Goal: Information Seeking & Learning: Learn about a topic

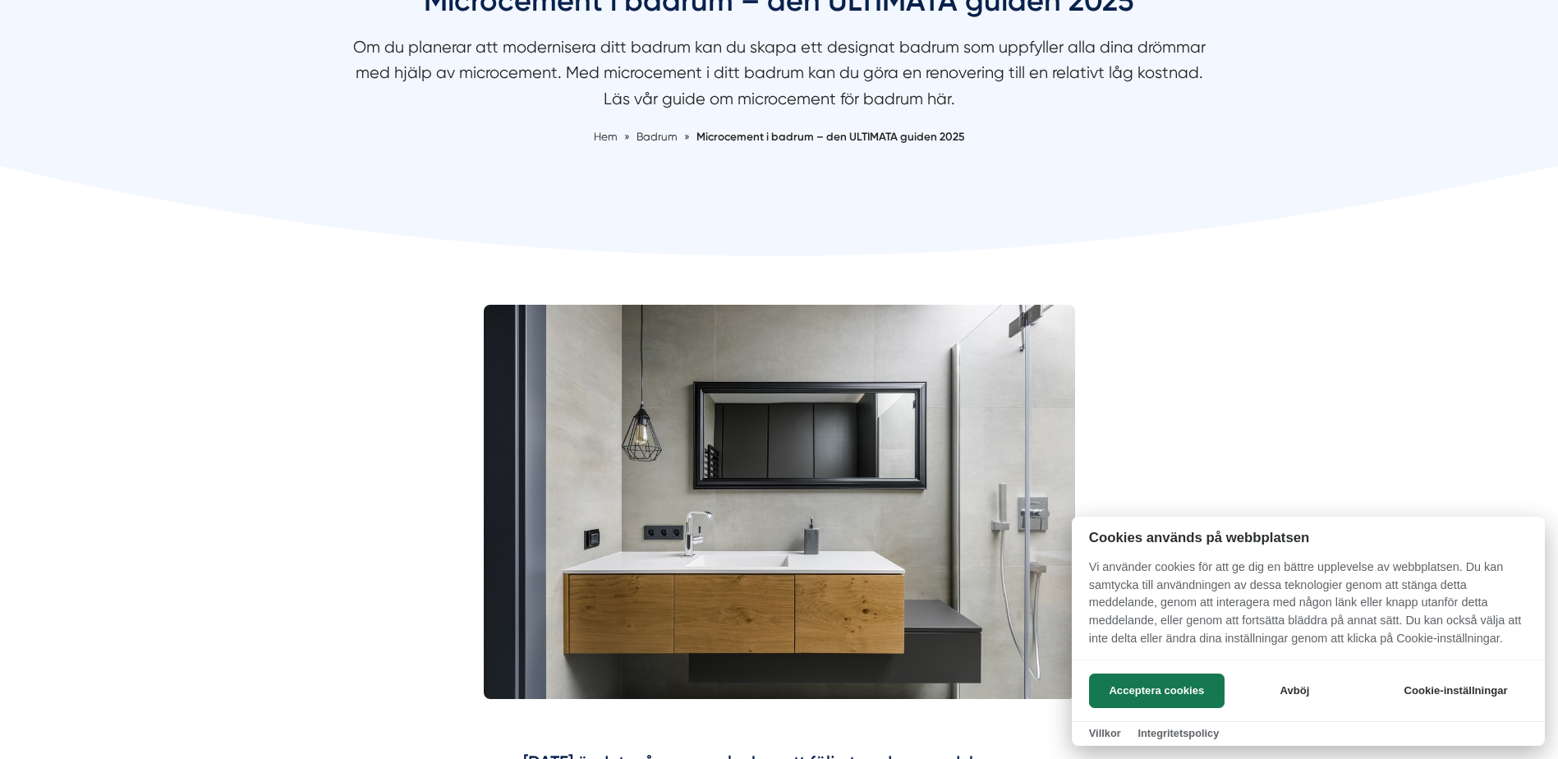
scroll to position [329, 0]
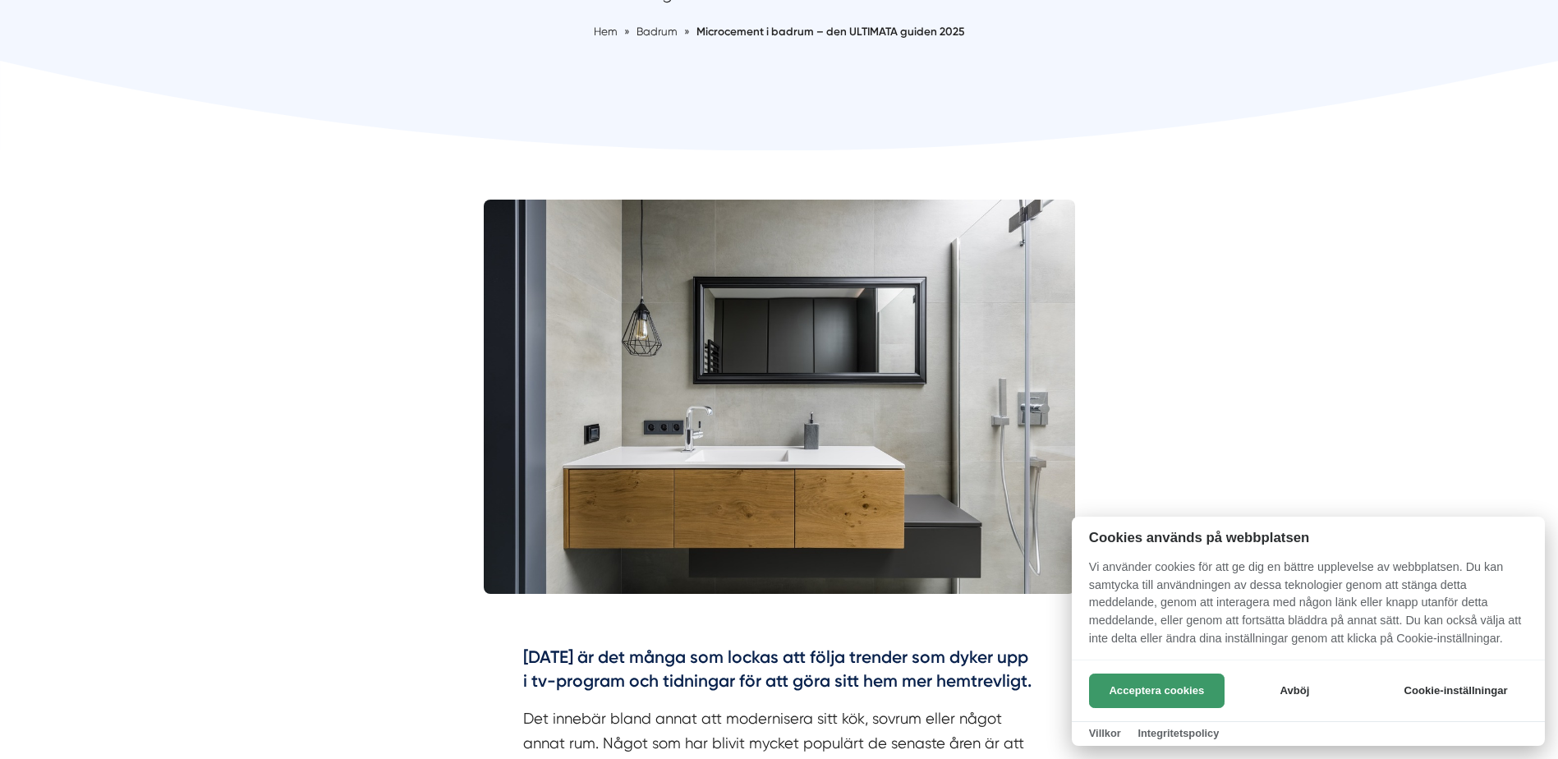
click at [1139, 696] on button "Acceptera cookies" at bounding box center [1157, 691] width 136 height 35
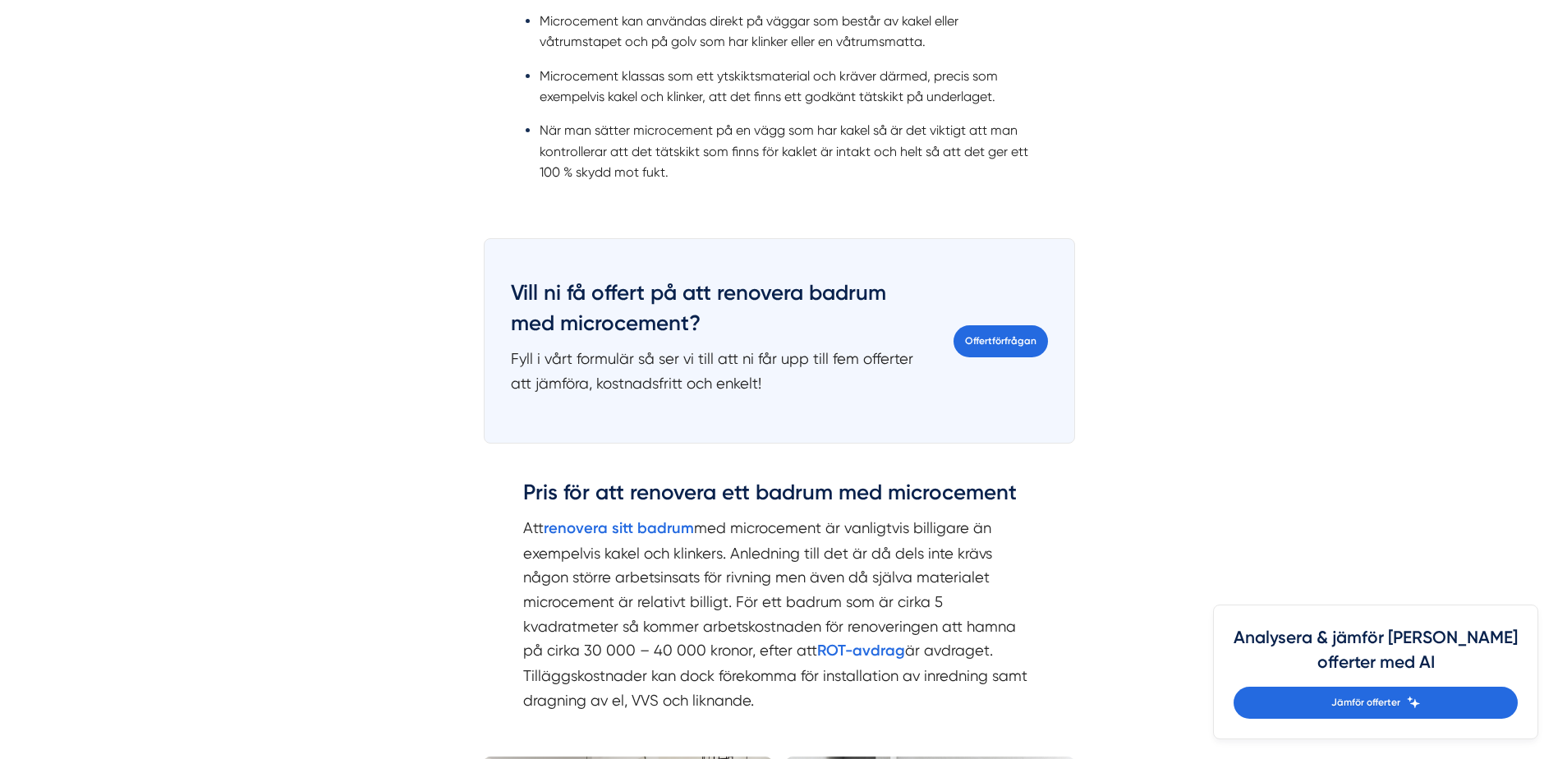
scroll to position [2136, 0]
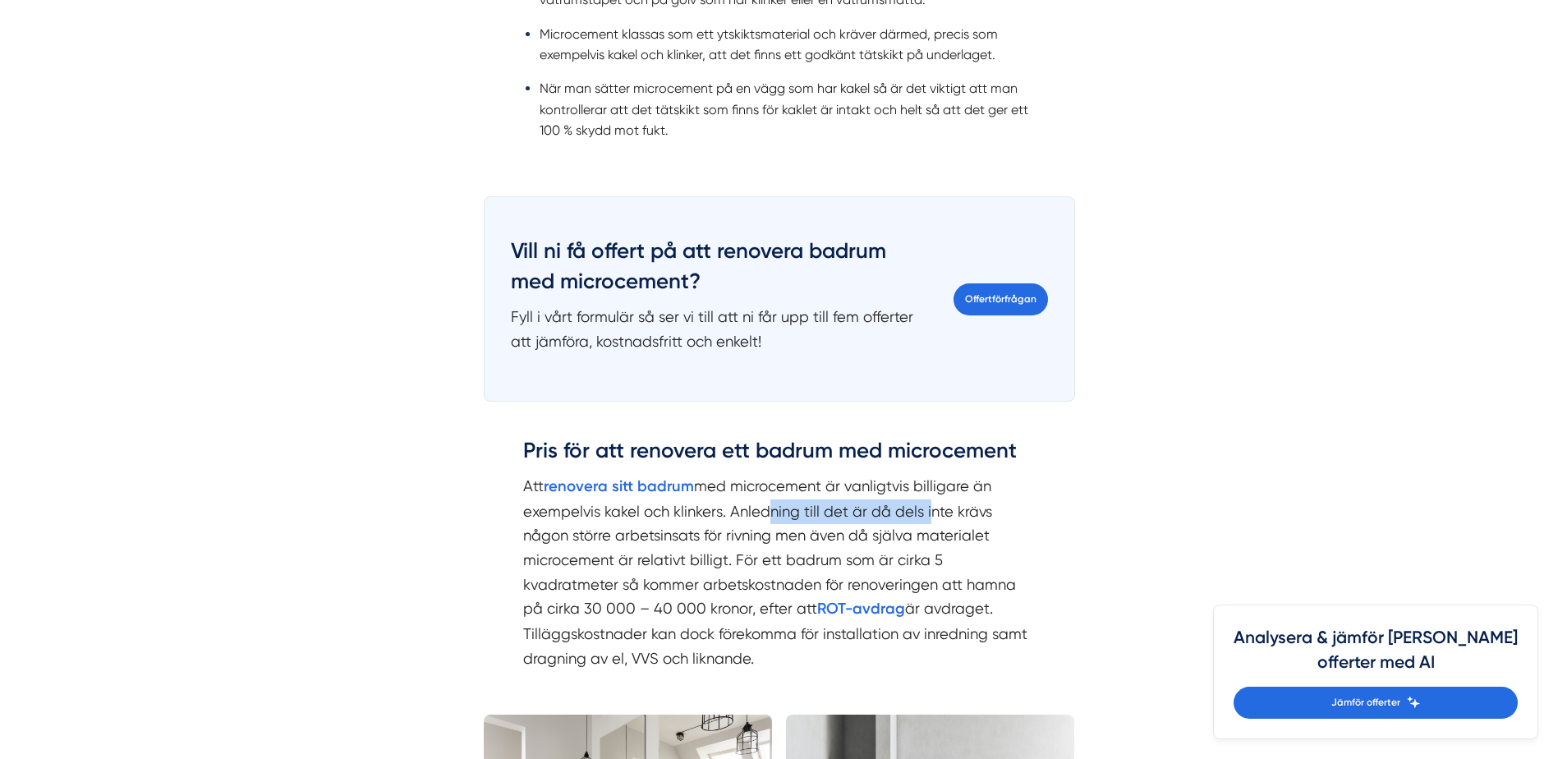
drag, startPoint x: 762, startPoint y: 492, endPoint x: 924, endPoint y: 487, distance: 162.7
click at [924, 487] on p "Att renovera sitt badrum med microcement är vanligtvis billigare än exempelvis …" at bounding box center [779, 572] width 513 height 197
drag, startPoint x: 924, startPoint y: 487, endPoint x: 846, endPoint y: 494, distance: 78.3
click at [846, 494] on p "Att renovera sitt badrum med microcement är vanligtvis billigare än exempelvis …" at bounding box center [779, 572] width 513 height 197
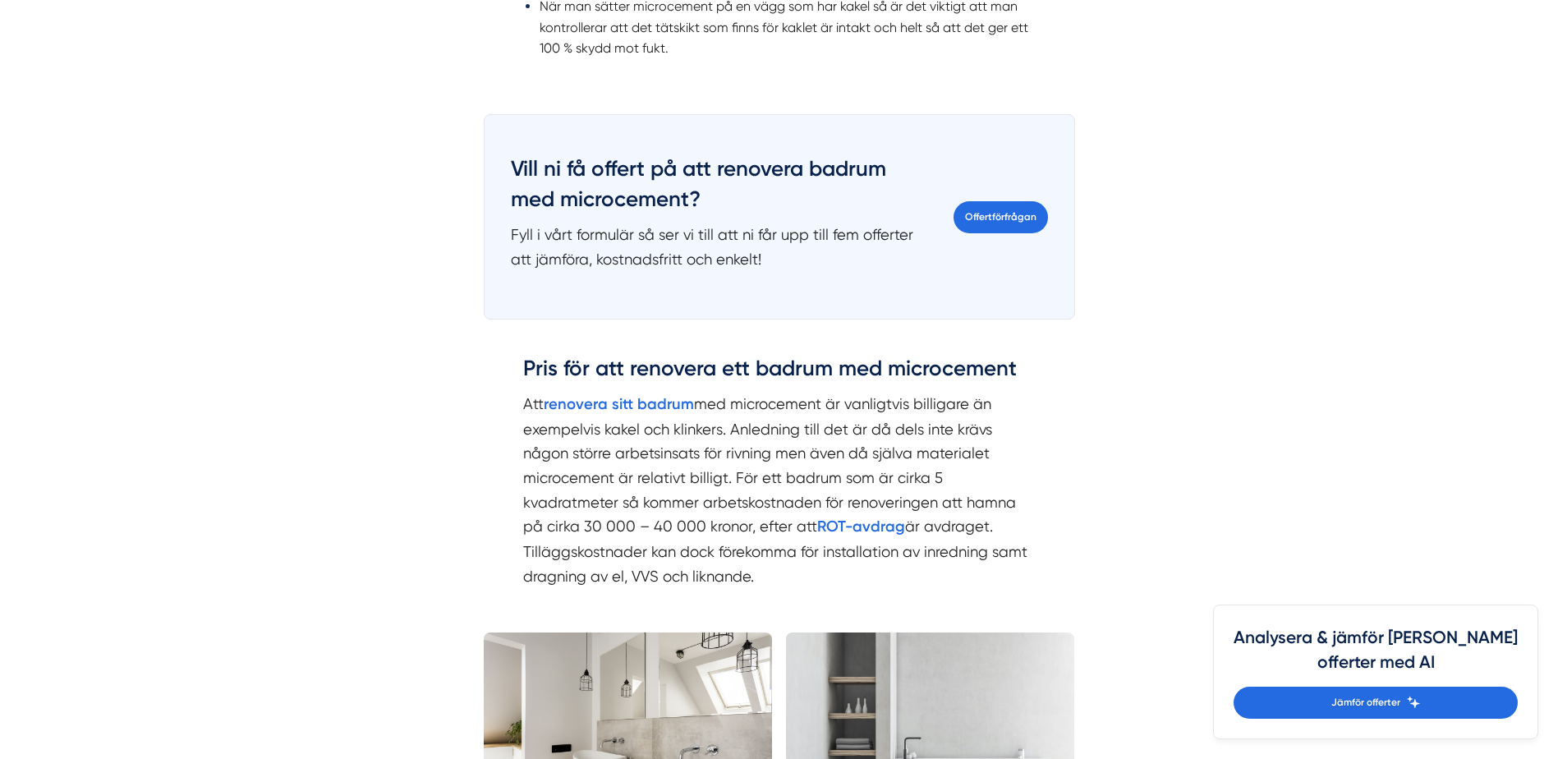
drag, startPoint x: 552, startPoint y: 529, endPoint x: 809, endPoint y: 540, distance: 257.3
click at [809, 540] on p "Att renovera sitt badrum med microcement är vanligtvis billigare än exempelvis …" at bounding box center [779, 490] width 513 height 197
drag, startPoint x: 809, startPoint y: 540, endPoint x: 734, endPoint y: 538, distance: 75.6
click at [734, 538] on p "Att renovera sitt badrum med microcement är vanligtvis billigare än exempelvis …" at bounding box center [779, 490] width 513 height 197
drag, startPoint x: 647, startPoint y: 526, endPoint x: 813, endPoint y: 542, distance: 166.8
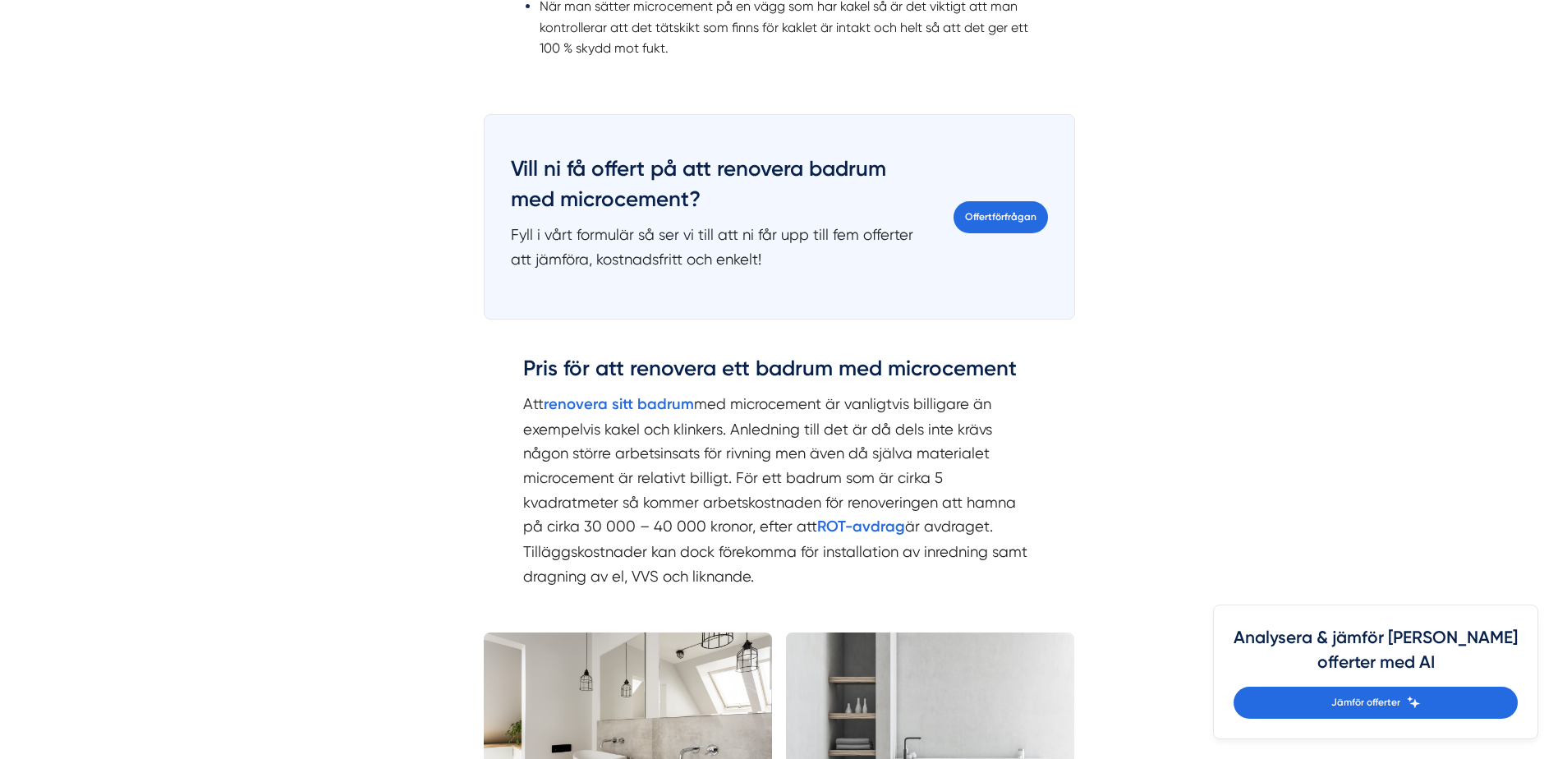
click at [813, 542] on p "Att renovera sitt badrum med microcement är vanligtvis billigare än exempelvis …" at bounding box center [779, 490] width 513 height 197
drag, startPoint x: 813, startPoint y: 542, endPoint x: 764, endPoint y: 545, distance: 49.4
click at [764, 545] on p "Att renovera sitt badrum med microcement är vanligtvis billigare än exempelvis …" at bounding box center [779, 490] width 513 height 197
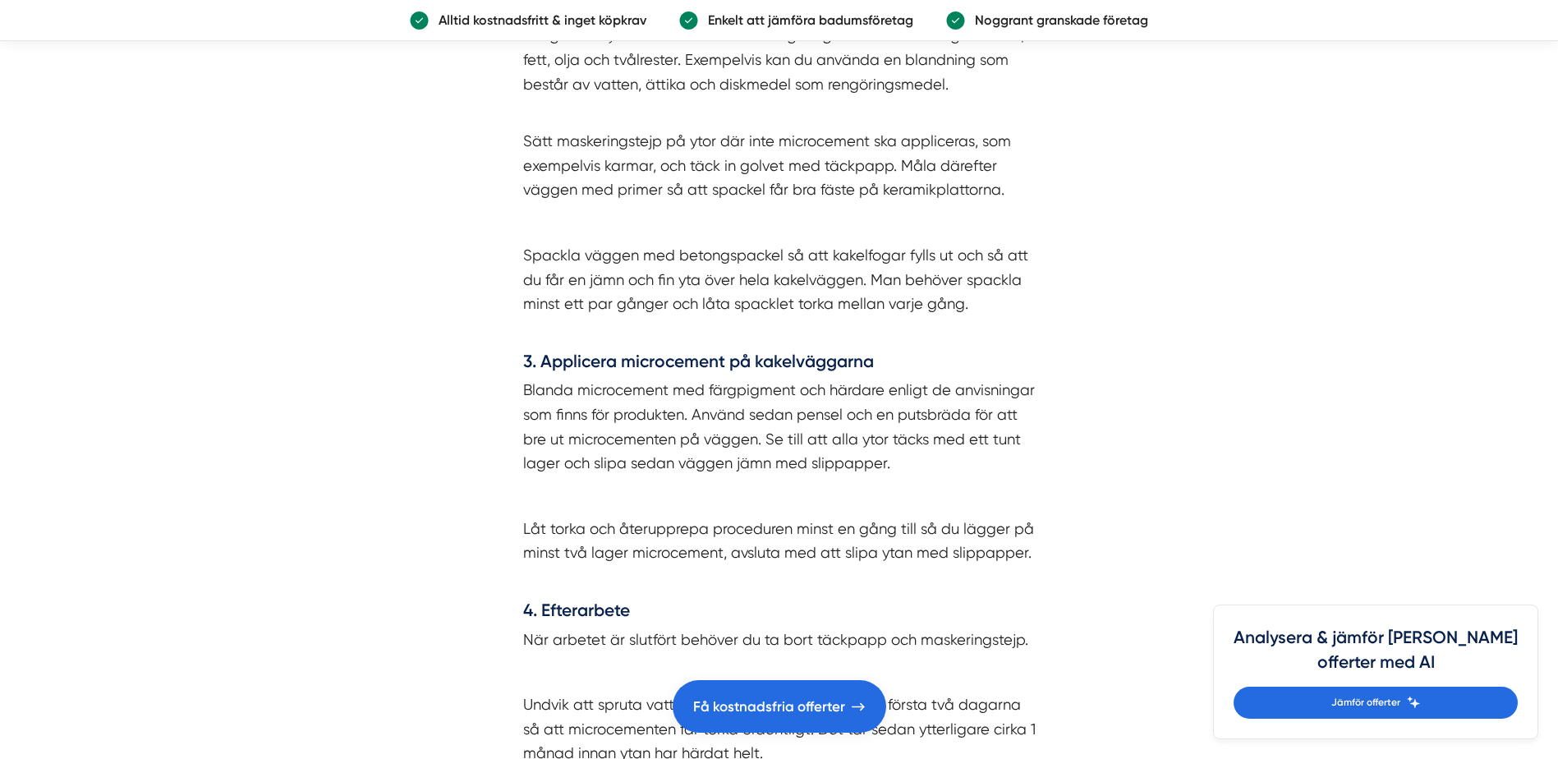
scroll to position [4682, 0]
